Goal: Navigation & Orientation: Find specific page/section

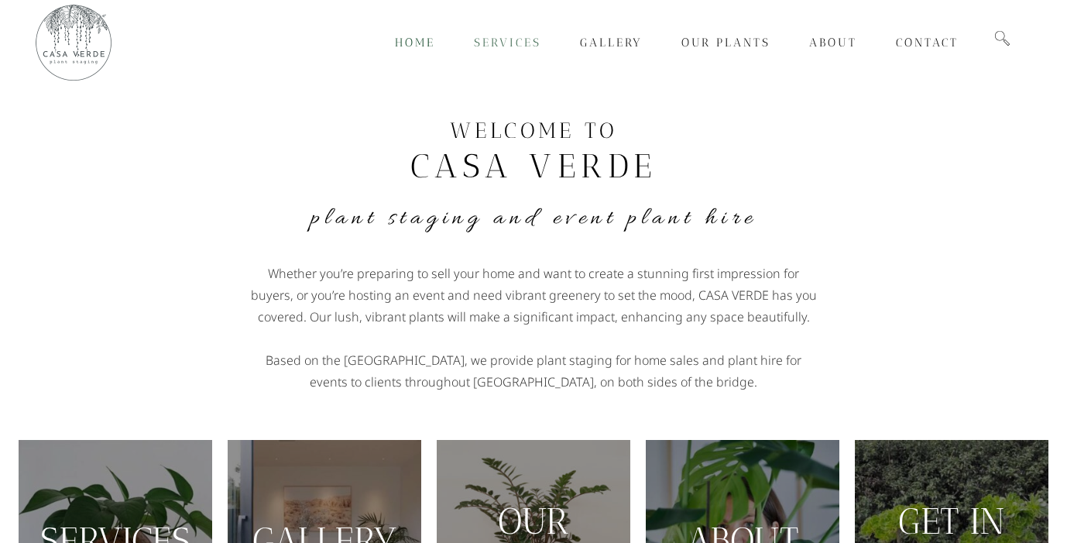
click at [515, 44] on span "Services" at bounding box center [507, 43] width 67 height 14
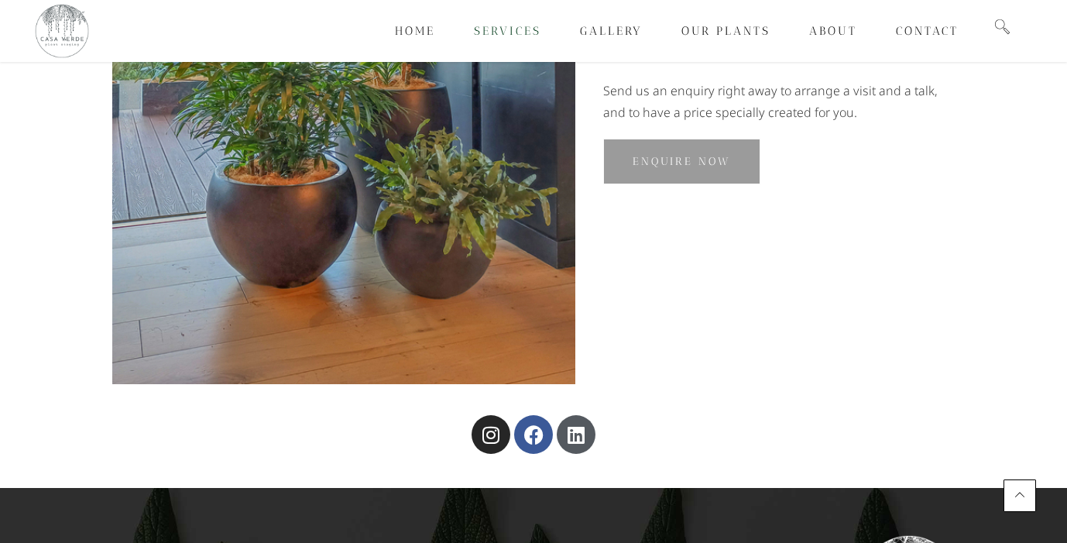
scroll to position [1454, 0]
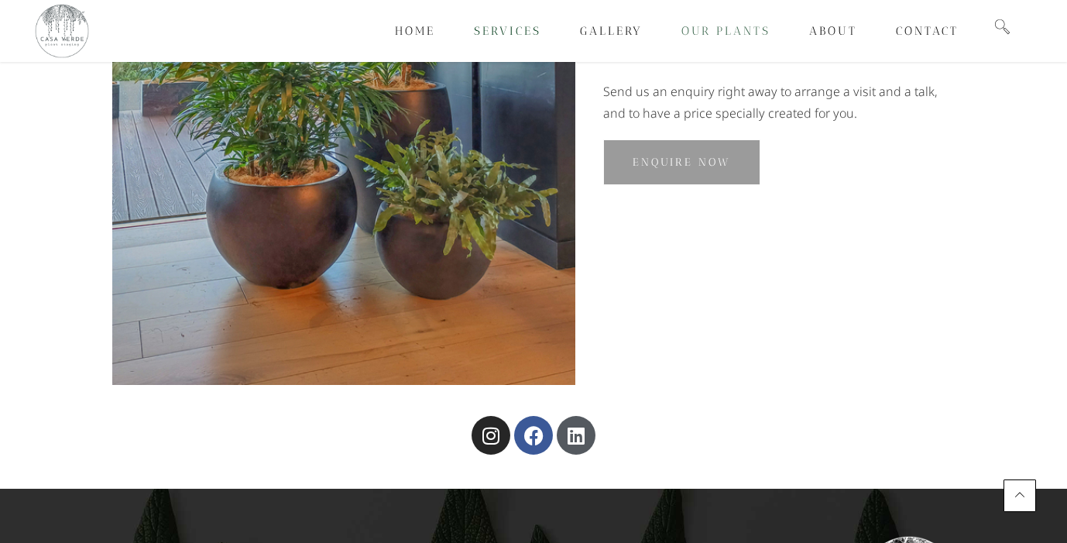
click at [751, 23] on link "Our Plants" at bounding box center [726, 31] width 128 height 62
